Goal: Information Seeking & Learning: Learn about a topic

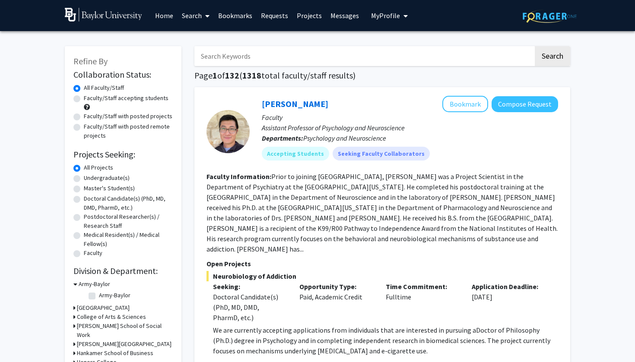
click at [147, 100] on label "Faculty/Staff accepting students" at bounding box center [126, 98] width 85 height 9
click at [89, 99] on input "Faculty/Staff accepting students" at bounding box center [87, 97] width 6 height 6
radio input "true"
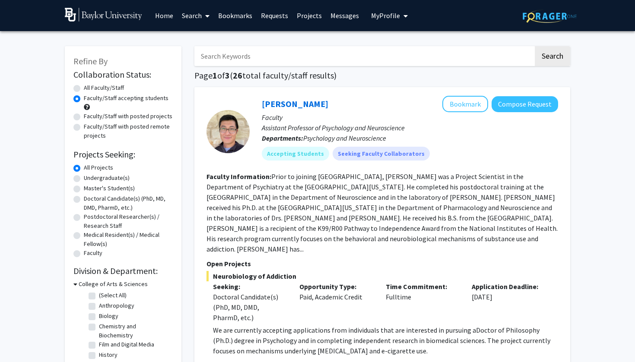
click at [146, 116] on label "Faculty/Staff with posted projects" at bounding box center [128, 116] width 89 height 9
click at [89, 116] on input "Faculty/Staff with posted projects" at bounding box center [87, 115] width 6 height 6
radio input "true"
click at [148, 100] on label "Faculty/Staff accepting students" at bounding box center [126, 98] width 85 height 9
click at [89, 99] on input "Faculty/Staff accepting students" at bounding box center [87, 97] width 6 height 6
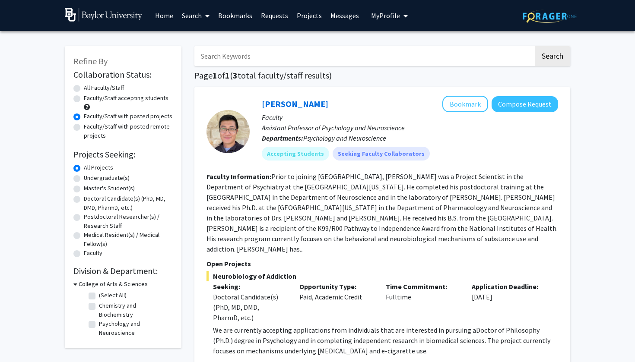
radio input "true"
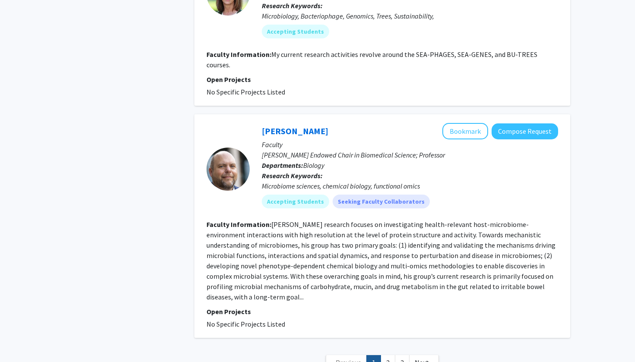
scroll to position [2281, 0]
click at [388, 356] on link "2" at bounding box center [387, 363] width 15 height 15
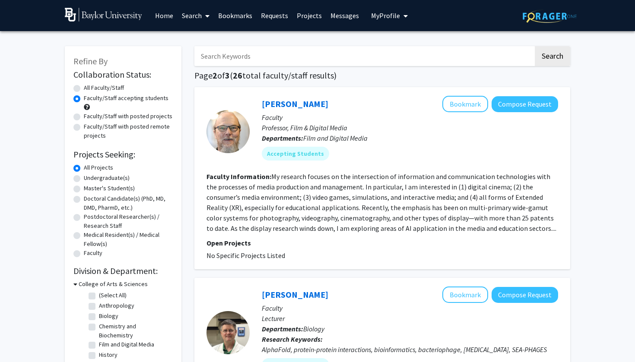
scroll to position [268, 0]
